Goal: Information Seeking & Learning: Learn about a topic

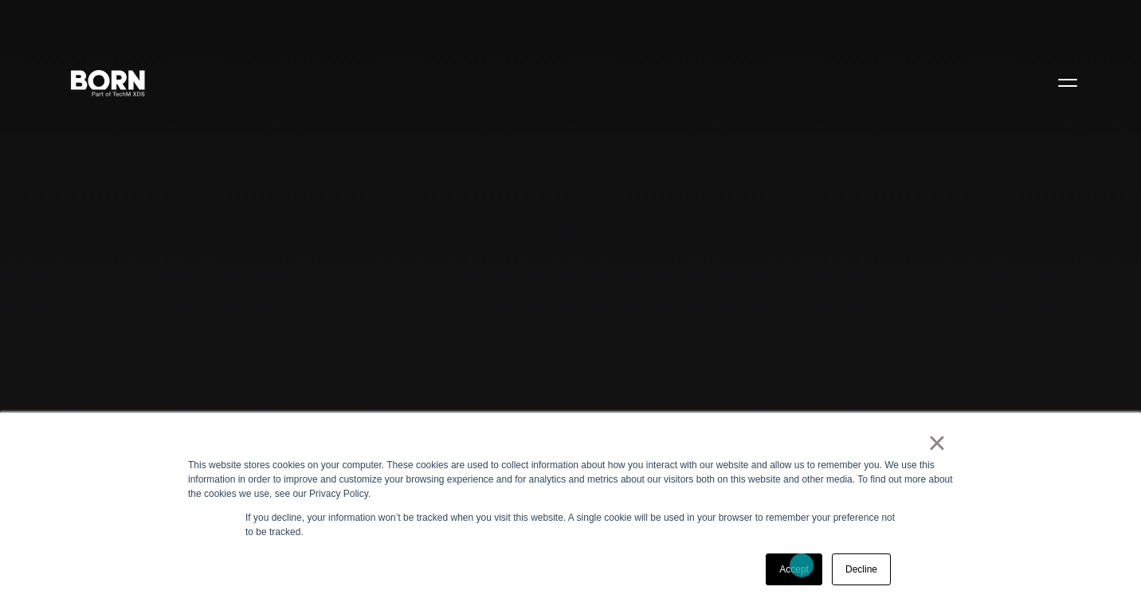
click at [802, 544] on link "Accept" at bounding box center [794, 570] width 57 height 32
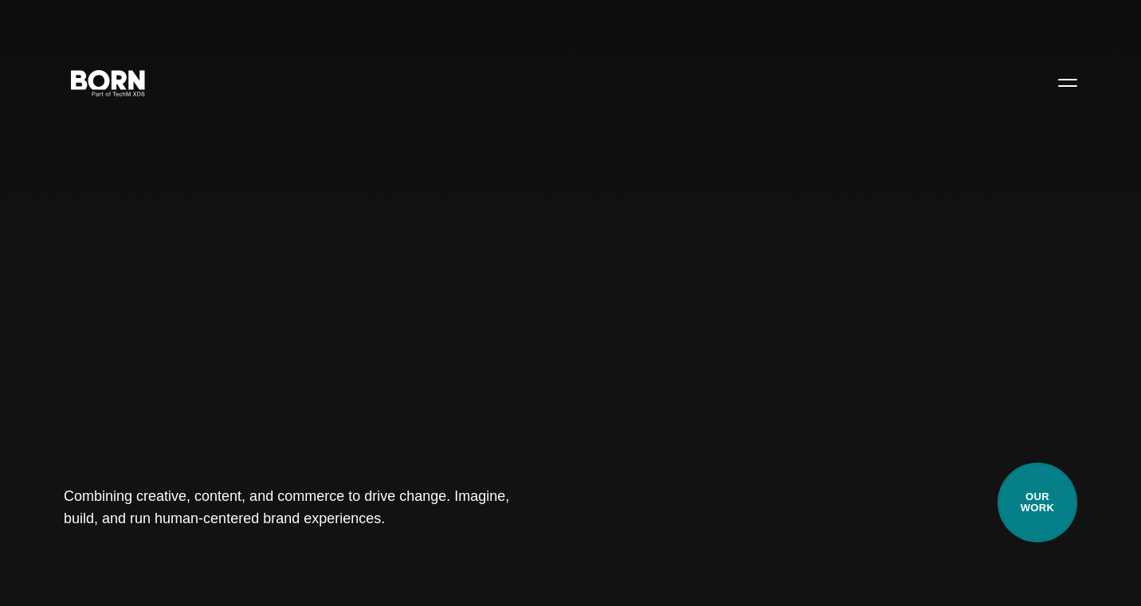
click at [1034, 488] on link "Our Work" at bounding box center [1038, 503] width 80 height 80
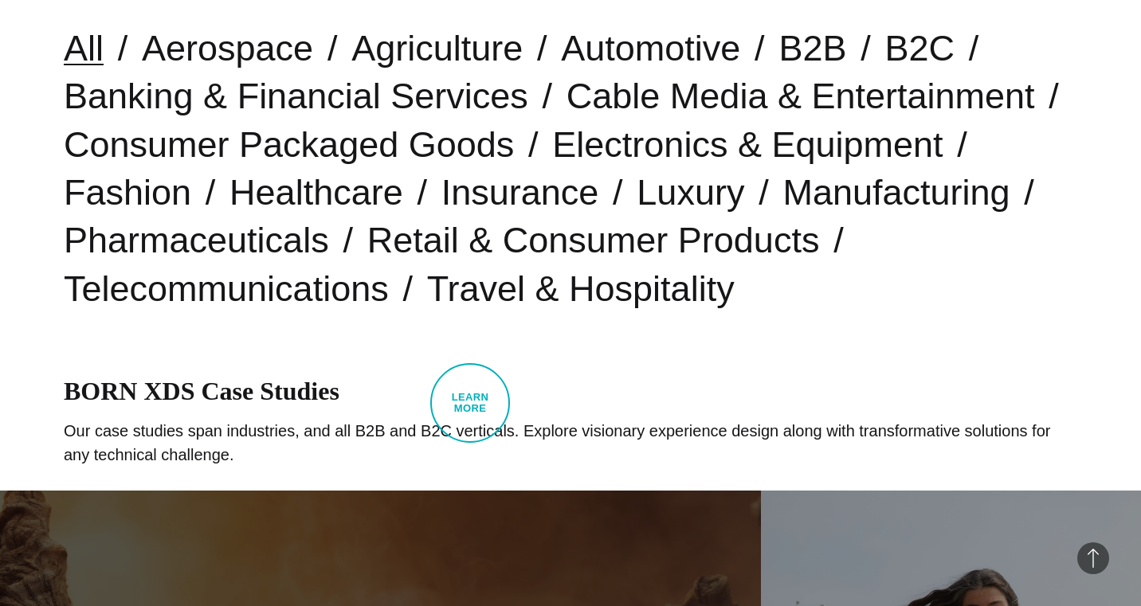
scroll to position [453, 0]
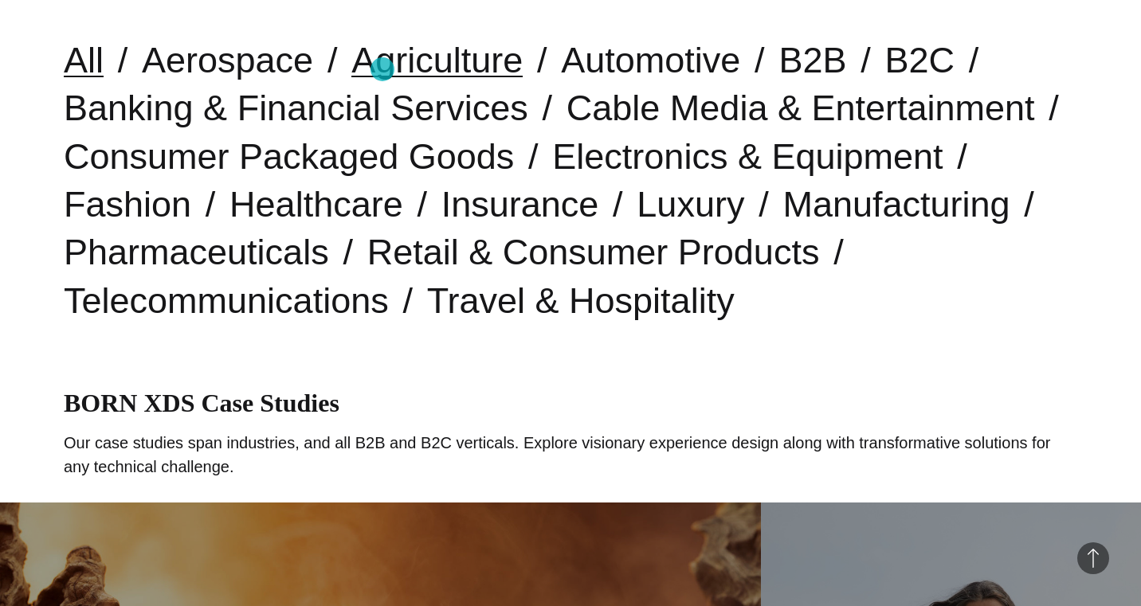
click at [382, 69] on link "Agriculture" at bounding box center [436, 60] width 171 height 41
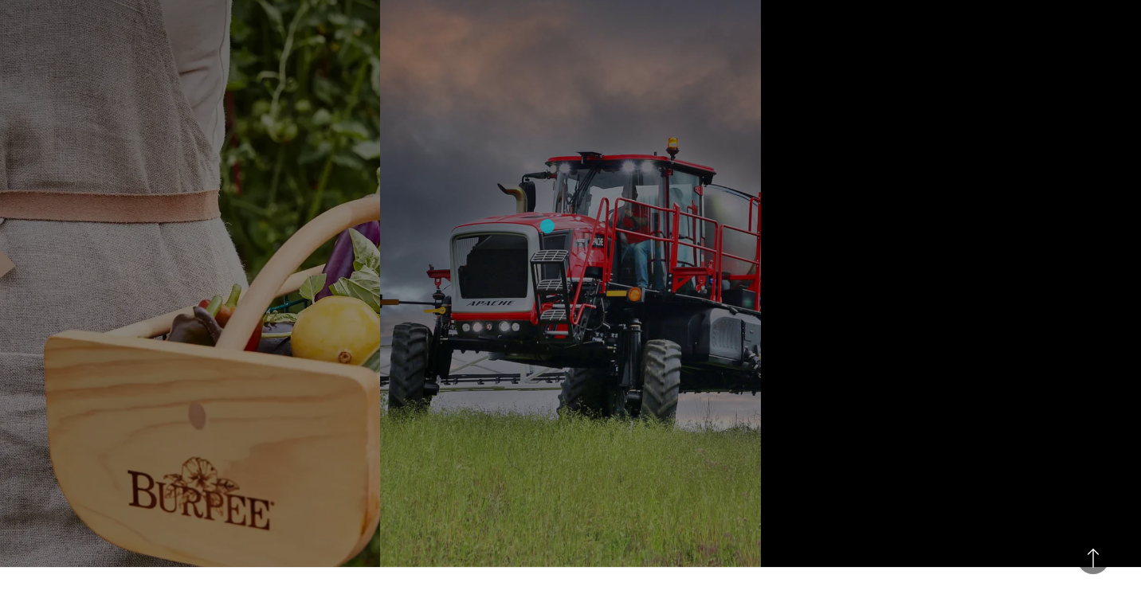
scroll to position [1012, 0]
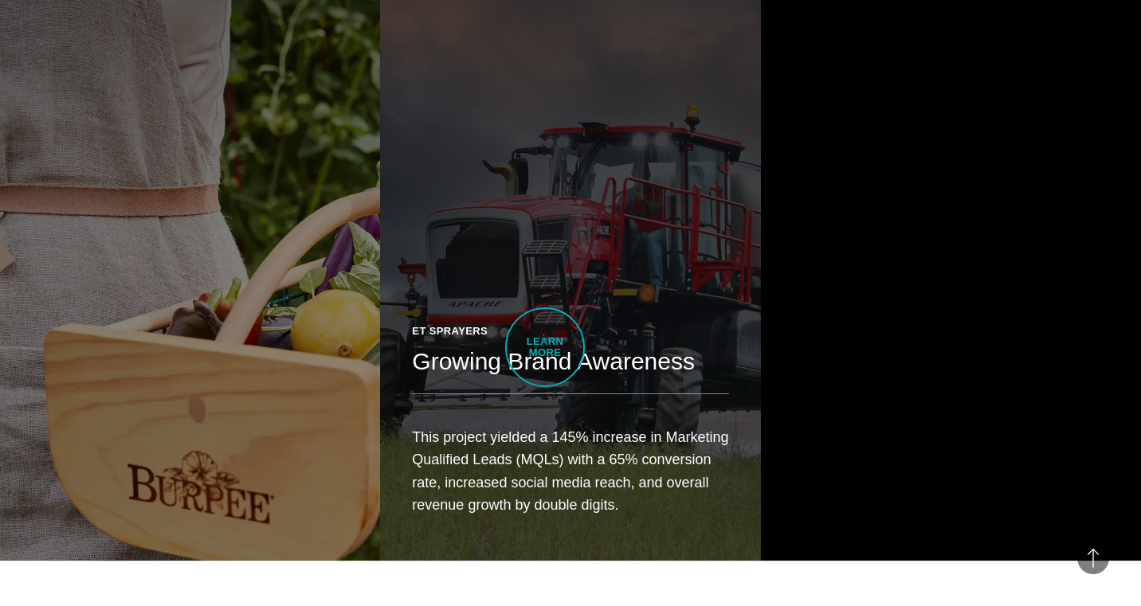
click at [545, 347] on h2 "Growing Brand Awareness" at bounding box center [570, 362] width 316 height 32
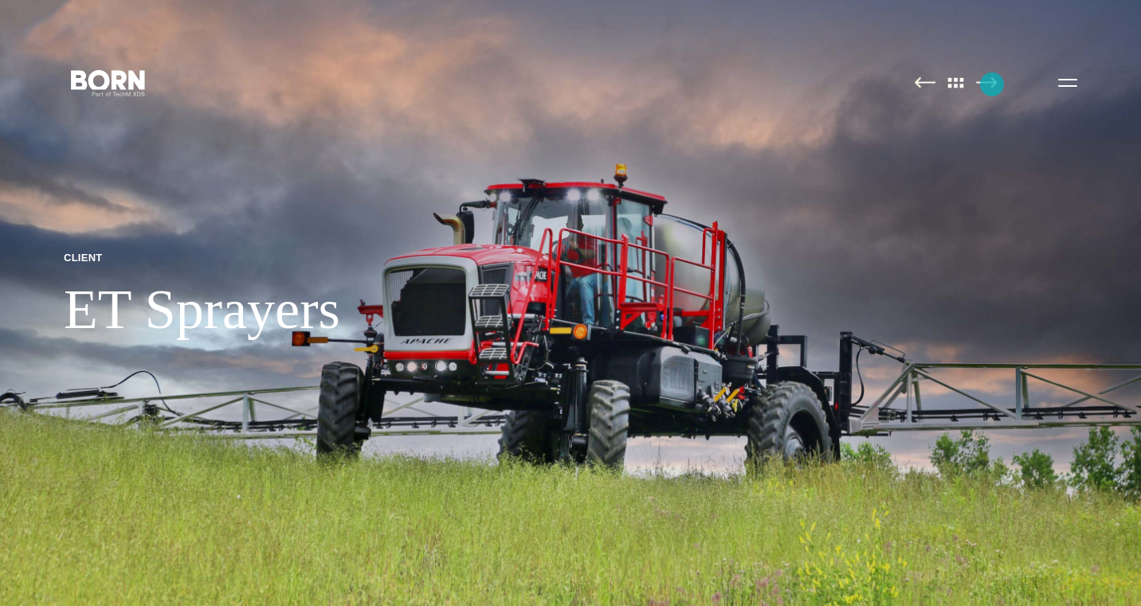
click at [992, 84] on img at bounding box center [987, 82] width 22 height 12
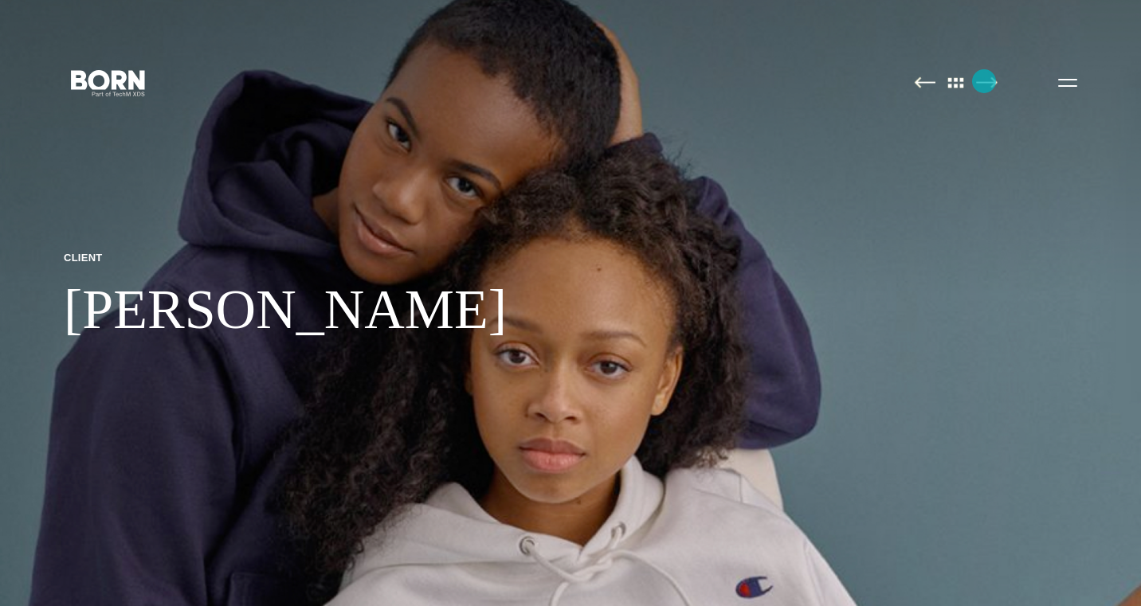
click at [984, 81] on img at bounding box center [987, 82] width 22 height 12
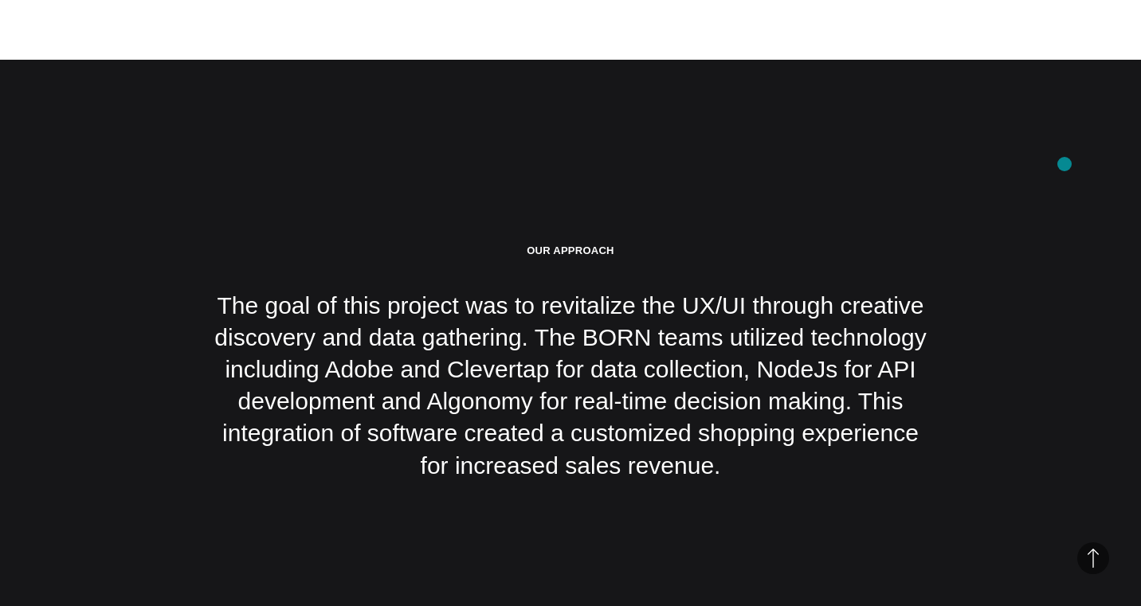
scroll to position [2560, 0]
